Goal: Find specific page/section: Find specific page/section

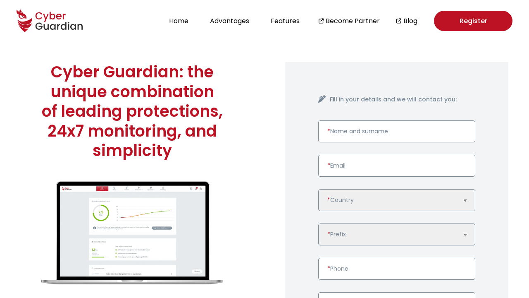
scroll to position [2126, 0]
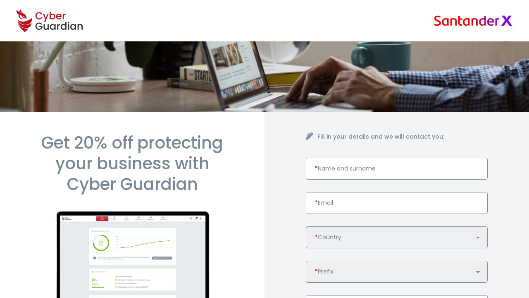
scroll to position [408, 0]
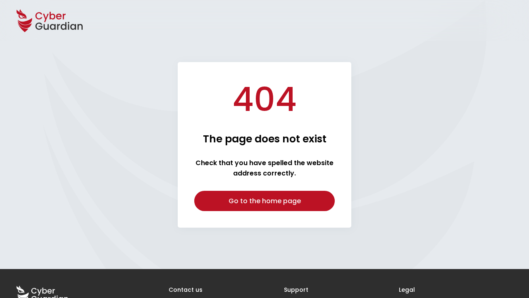
scroll to position [64, 0]
